Goal: Task Accomplishment & Management: Use online tool/utility

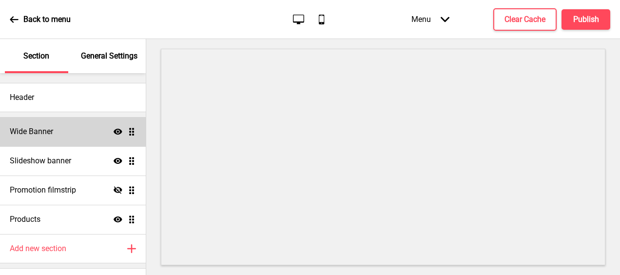
click at [76, 130] on div "Wide Banner Show Drag" at bounding box center [73, 131] width 146 height 29
select select "medium"
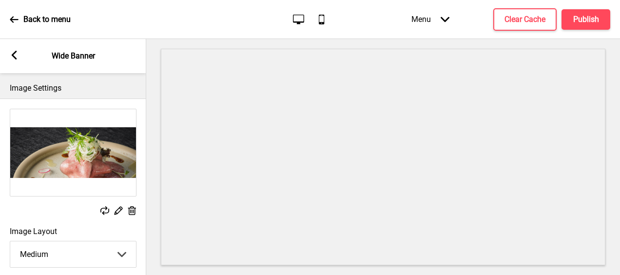
click at [104, 210] on rect at bounding box center [104, 210] width 9 height 9
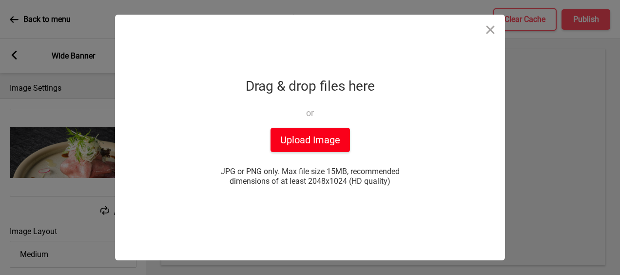
click at [319, 135] on button "Upload Image" at bounding box center [309, 140] width 79 height 24
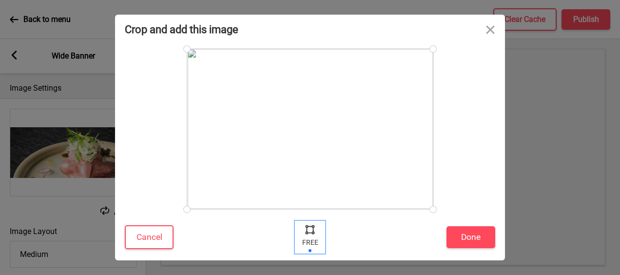
click at [314, 231] on div at bounding box center [310, 229] width 15 height 15
drag, startPoint x: 434, startPoint y: 210, endPoint x: 451, endPoint y: 220, distance: 20.6
click at [451, 220] on div "Crop and add this image Cancel Done" at bounding box center [310, 138] width 390 height 246
click at [485, 238] on button "Done" at bounding box center [470, 237] width 49 height 22
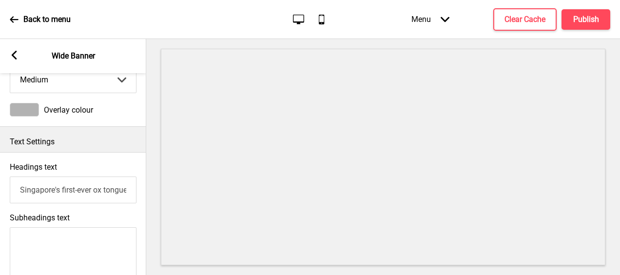
scroll to position [100, 0]
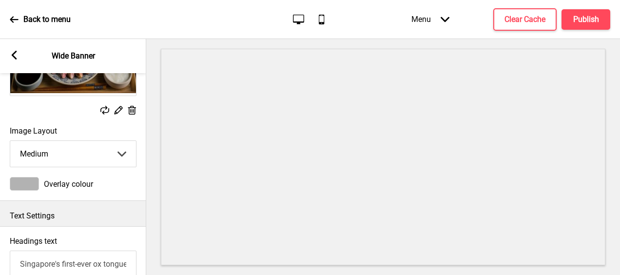
click at [16, 54] on rect at bounding box center [14, 55] width 9 height 9
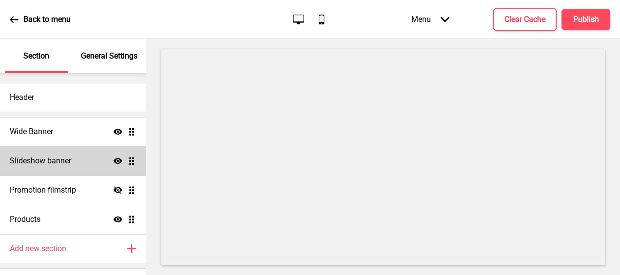
click at [77, 158] on div "Slideshow banner Show Drag" at bounding box center [73, 160] width 146 height 29
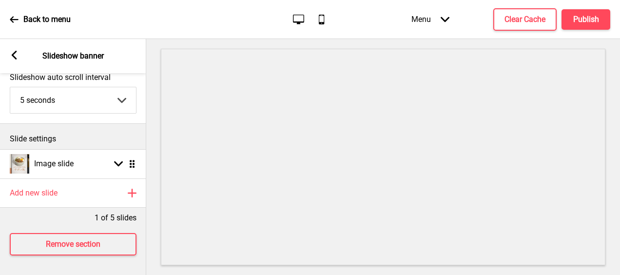
scroll to position [61, 0]
click at [132, 159] on ul "Image slide Arrow down Drag" at bounding box center [73, 163] width 146 height 29
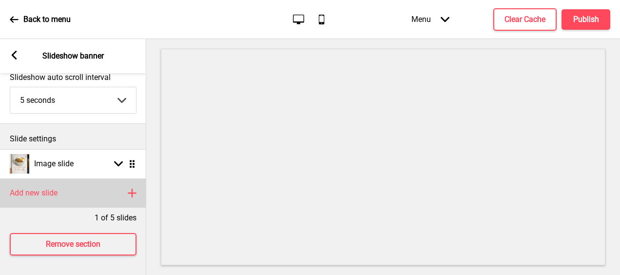
scroll to position [67, 0]
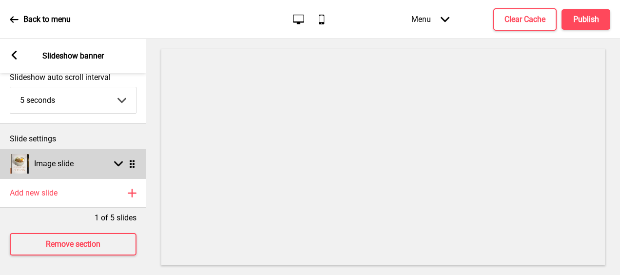
click at [120, 161] on icon at bounding box center [118, 163] width 9 height 5
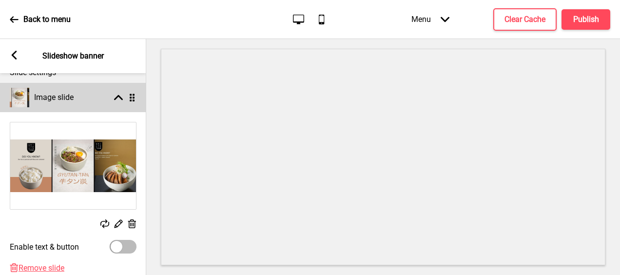
scroll to position [126, 0]
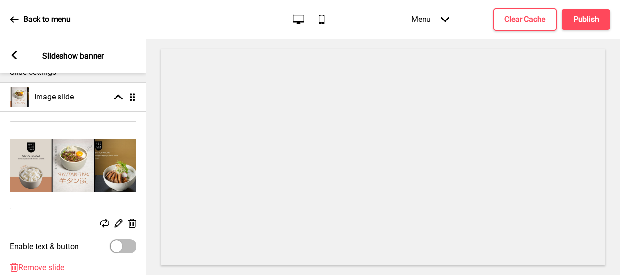
click at [133, 221] on rect at bounding box center [132, 223] width 10 height 10
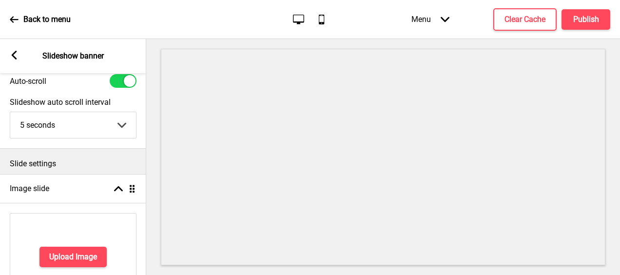
scroll to position [0, 0]
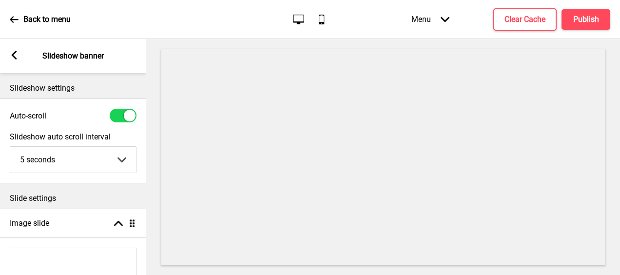
click at [123, 116] on div at bounding box center [123, 116] width 27 height 14
checkbox input "false"
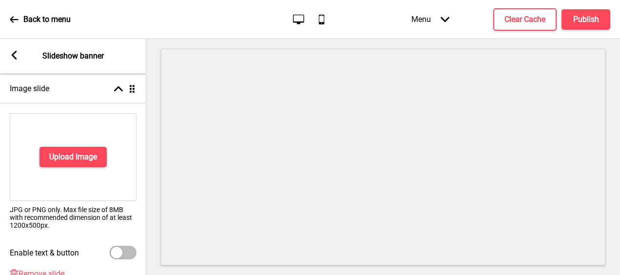
scroll to position [201, 0]
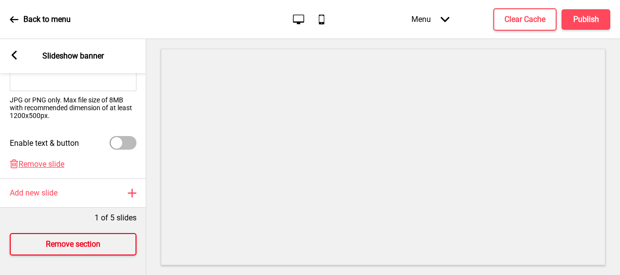
click at [77, 239] on h4 "Remove section" at bounding box center [73, 244] width 55 height 11
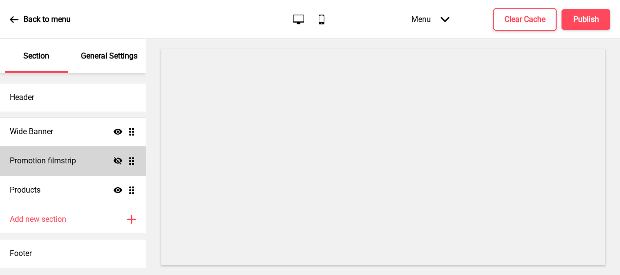
click at [76, 151] on div "Promotion filmstrip Hide Drag" at bounding box center [73, 160] width 146 height 29
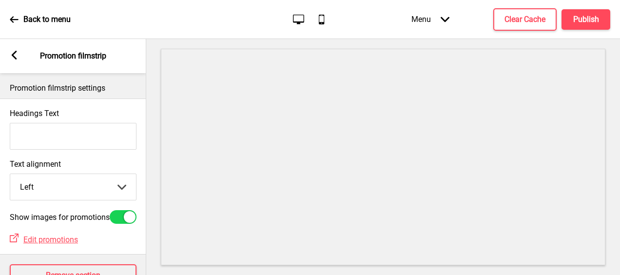
click at [16, 56] on rect at bounding box center [14, 55] width 9 height 9
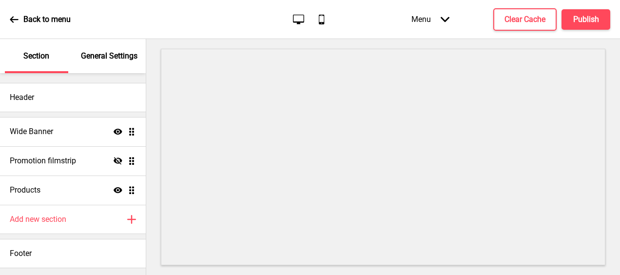
click at [17, 19] on icon at bounding box center [14, 19] width 8 height 6
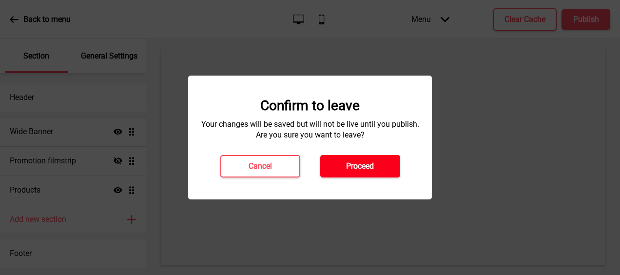
click at [367, 162] on h4 "Proceed" at bounding box center [360, 166] width 28 height 11
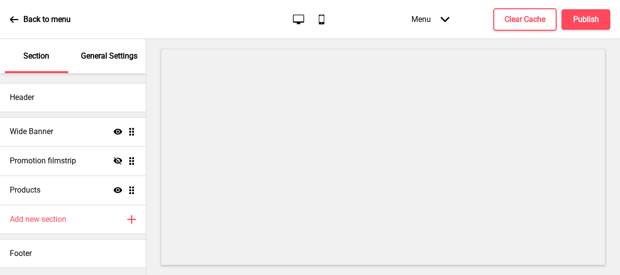
click at [73, 132] on div "Wide Banner Show Drag" at bounding box center [73, 131] width 146 height 29
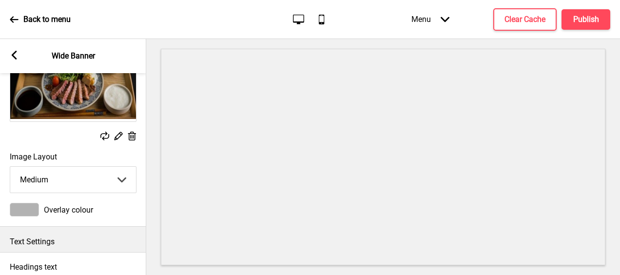
scroll to position [75, 0]
click at [118, 179] on select "Small Medium Large" at bounding box center [73, 179] width 126 height 26
click at [10, 166] on select "Small Medium Large" at bounding box center [73, 179] width 126 height 26
click at [122, 177] on select "Small Medium Large" at bounding box center [73, 179] width 126 height 26
select select "large"
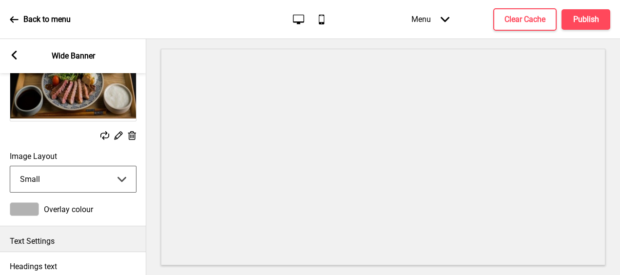
click at [10, 166] on select "Small Medium Large" at bounding box center [73, 179] width 126 height 26
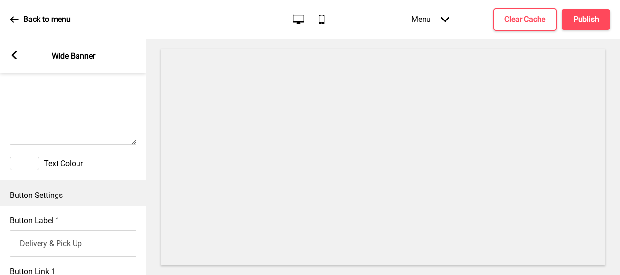
scroll to position [620, 0]
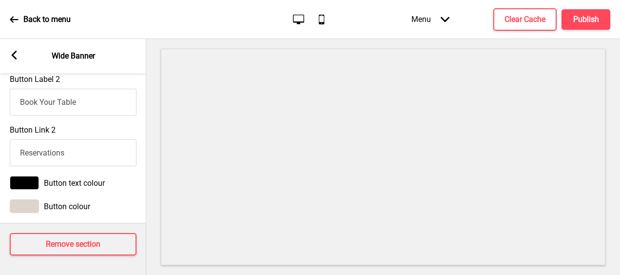
click at [14, 57] on icon at bounding box center [14, 55] width 5 height 9
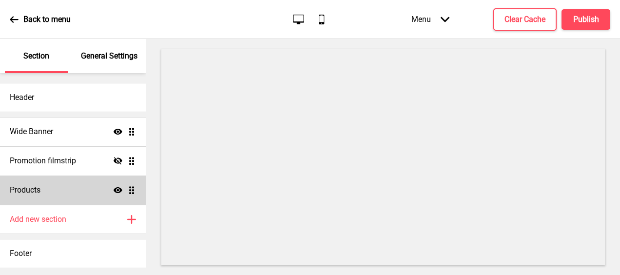
click at [96, 183] on div "Products Show Drag" at bounding box center [73, 189] width 146 height 29
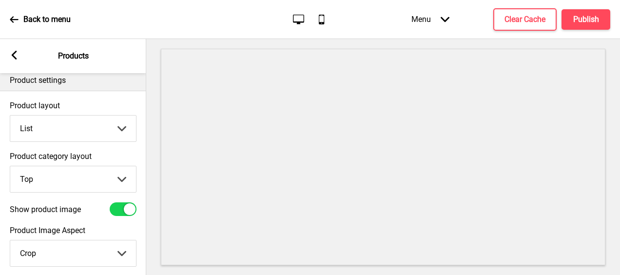
scroll to position [0, 0]
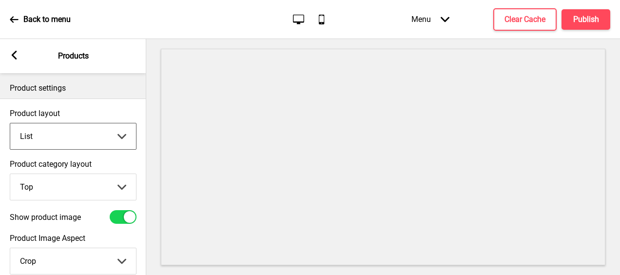
click at [122, 134] on select "Grid List" at bounding box center [73, 136] width 126 height 26
select select "grid"
click at [10, 123] on select "Grid List" at bounding box center [73, 136] width 126 height 26
click at [123, 185] on select "Top Side" at bounding box center [73, 187] width 126 height 26
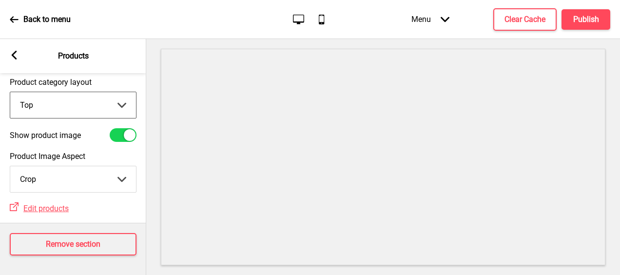
click at [16, 56] on rect at bounding box center [14, 55] width 9 height 9
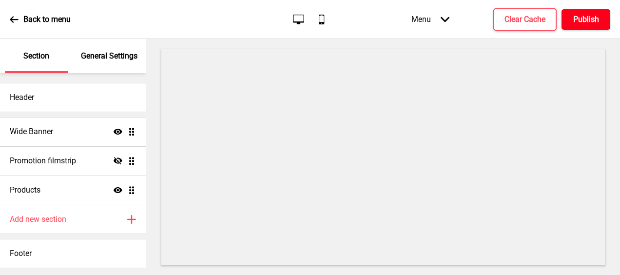
click at [589, 22] on h4 "Publish" at bounding box center [586, 19] width 26 height 11
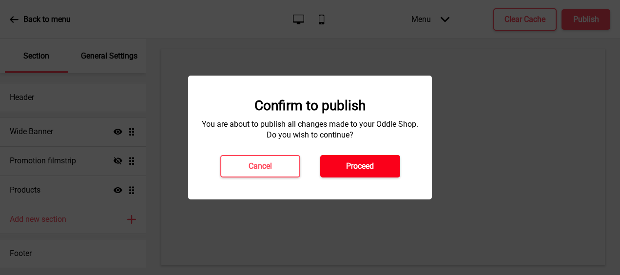
click at [352, 174] on button "Proceed" at bounding box center [360, 166] width 80 height 22
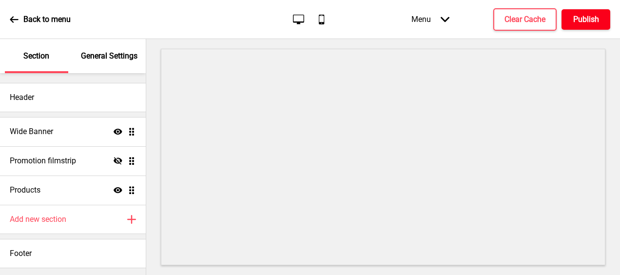
click at [593, 18] on h4 "Publish" at bounding box center [586, 19] width 26 height 11
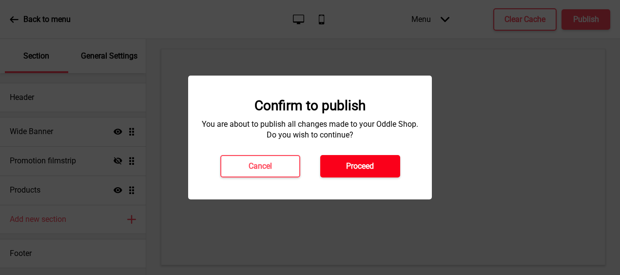
click at [356, 164] on h4 "Proceed" at bounding box center [360, 166] width 28 height 11
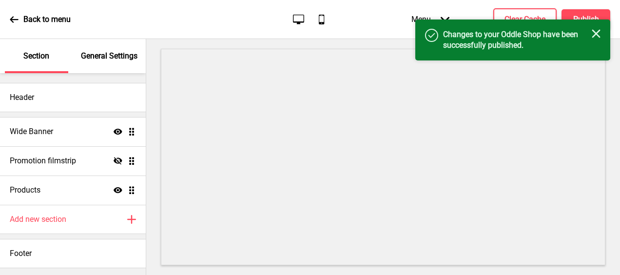
click at [595, 32] on icon "Close" at bounding box center [596, 33] width 9 height 9
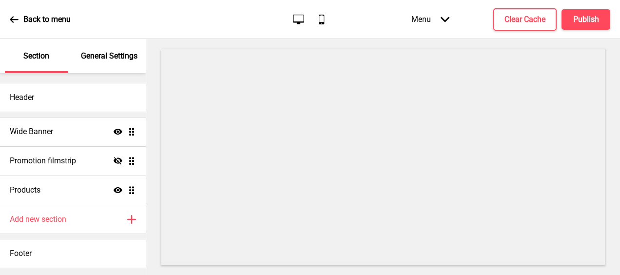
click at [13, 13] on div "Back to menu" at bounding box center [40, 19] width 61 height 26
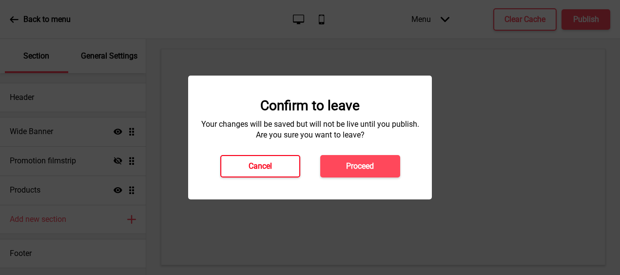
click at [274, 172] on button "Cancel" at bounding box center [260, 166] width 80 height 22
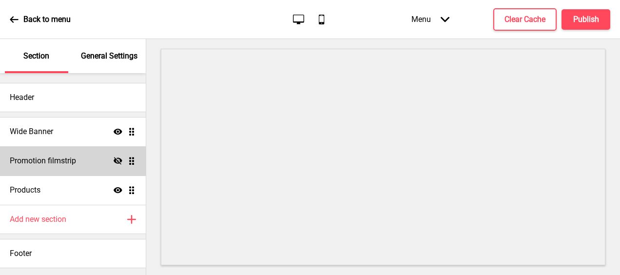
click at [83, 161] on div "Promotion filmstrip Hide Drag" at bounding box center [73, 160] width 146 height 29
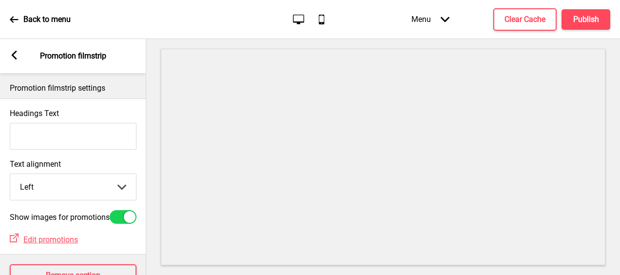
scroll to position [45, 0]
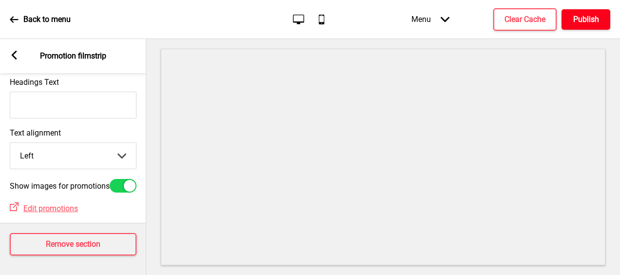
click at [580, 25] on button "Publish" at bounding box center [585, 19] width 49 height 20
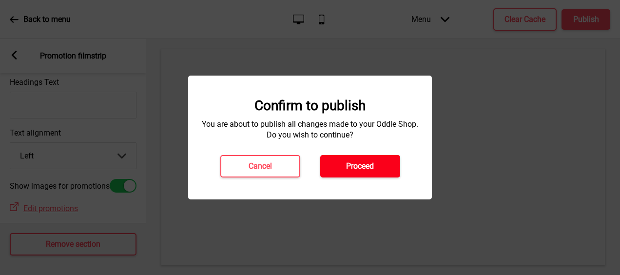
click at [364, 164] on h4 "Proceed" at bounding box center [360, 166] width 28 height 11
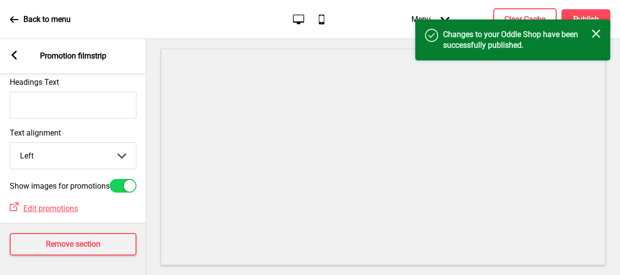
click at [596, 34] on rect at bounding box center [596, 33] width 9 height 9
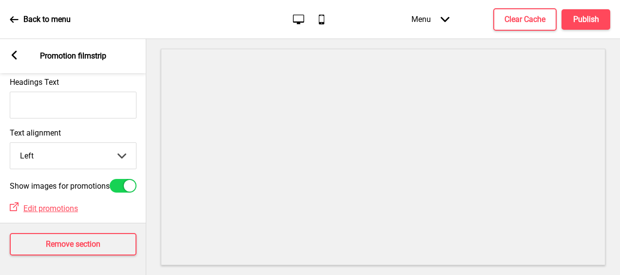
scroll to position [0, 0]
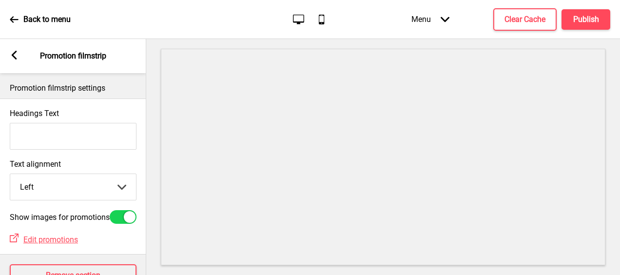
click at [17, 54] on rect at bounding box center [14, 55] width 9 height 9
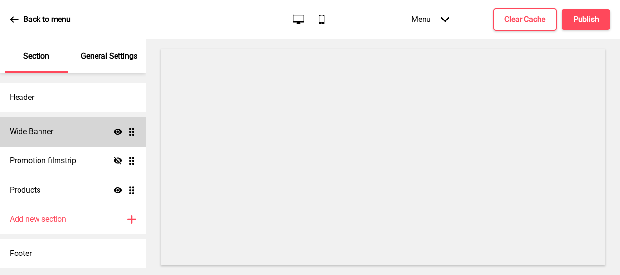
click at [58, 130] on div "Wide Banner Show Drag" at bounding box center [73, 131] width 146 height 29
select select "large"
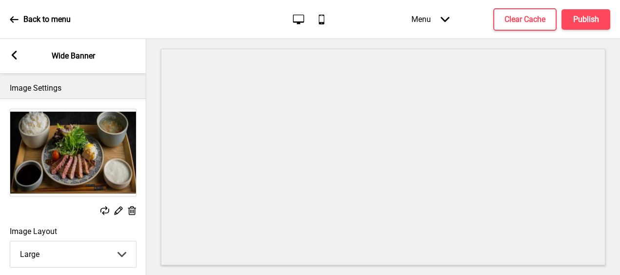
click at [103, 205] on div "Replace Edit Delete" at bounding box center [73, 163] width 146 height 118
click at [103, 207] on rect at bounding box center [104, 210] width 9 height 9
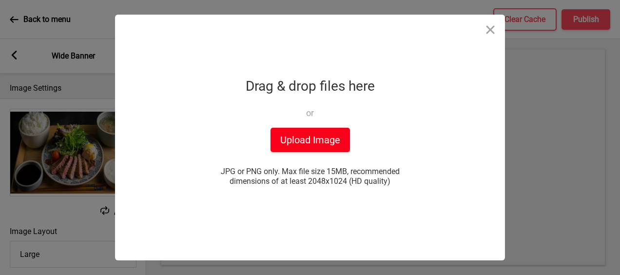
click at [314, 142] on button "Upload Image" at bounding box center [309, 140] width 79 height 24
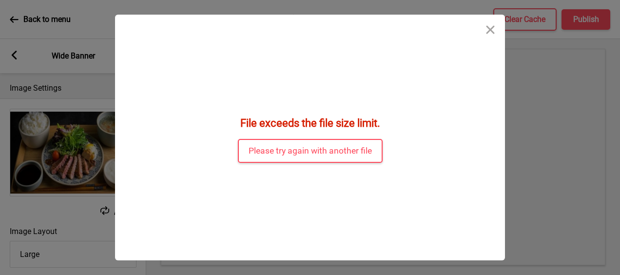
click at [313, 163] on div "File exceeds the file size limit. Please try again with another file" at bounding box center [310, 138] width 390 height 246
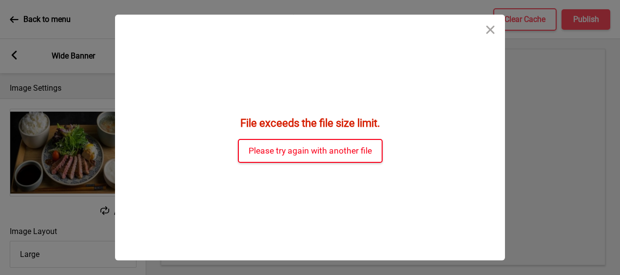
click at [313, 160] on button "Please try again with another file" at bounding box center [310, 151] width 145 height 24
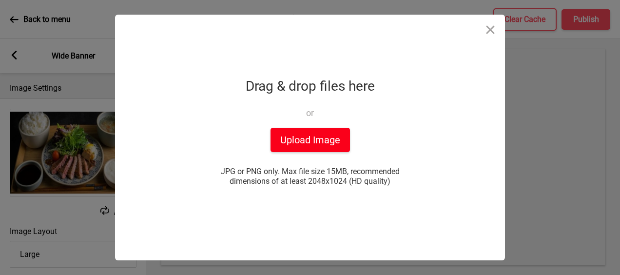
click at [307, 136] on button "Upload Image" at bounding box center [309, 140] width 79 height 24
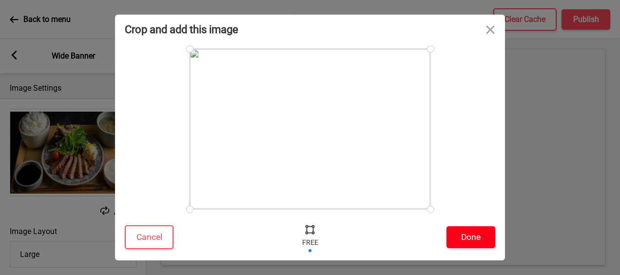
click at [472, 229] on button "Done" at bounding box center [470, 237] width 49 height 22
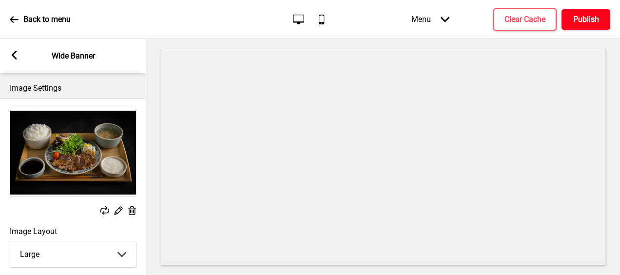
click at [590, 20] on h4 "Publish" at bounding box center [586, 19] width 26 height 11
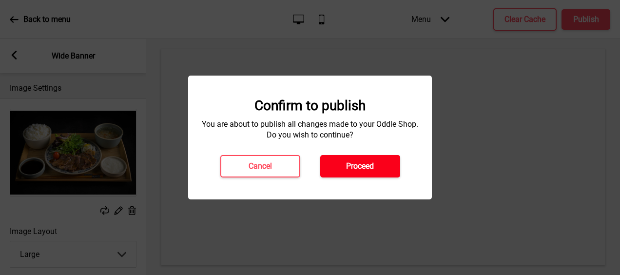
click at [372, 167] on h4 "Proceed" at bounding box center [360, 166] width 28 height 11
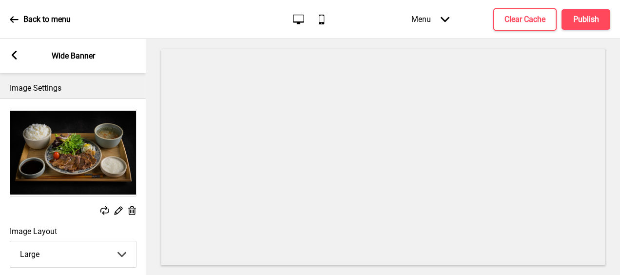
click at [12, 19] on icon at bounding box center [14, 19] width 8 height 6
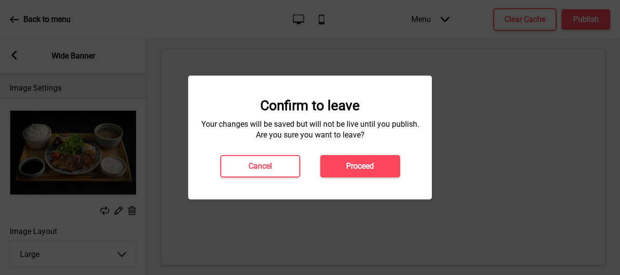
click at [362, 177] on div "Confirm to leave Your changes will be saved but will not be live until you publ…" at bounding box center [310, 138] width 244 height 124
click at [362, 166] on h4 "Proceed" at bounding box center [360, 166] width 28 height 11
